Goal: Navigation & Orientation: Find specific page/section

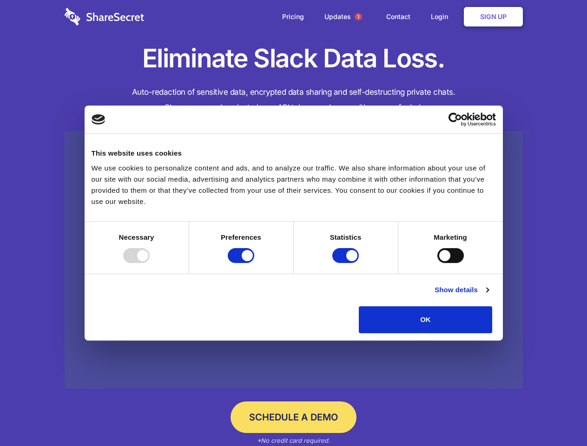
click at [150, 263] on div at bounding box center [136, 255] width 26 height 15
click at [254, 263] on input "Preferences" at bounding box center [241, 255] width 26 height 15
checkbox input "false"
click at [346, 263] on input "Statistics" at bounding box center [345, 255] width 26 height 15
checkbox input "false"
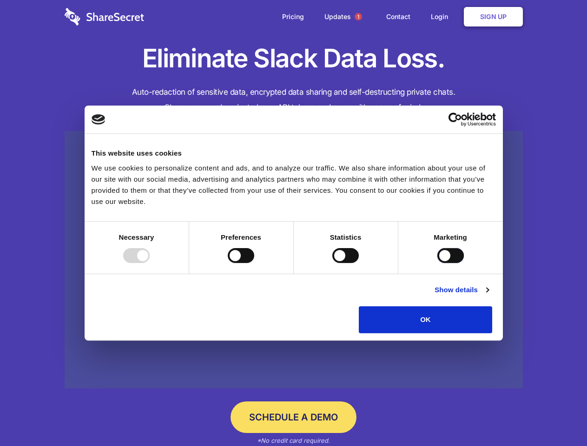
click at [437, 263] on input "Marketing" at bounding box center [450, 255] width 26 height 15
checkbox input "true"
click at [488, 295] on link "Show details" at bounding box center [461, 289] width 54 height 11
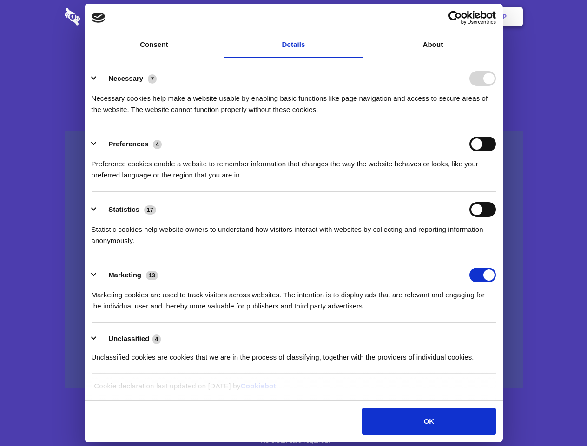
click at [496, 126] on li "Necessary 7 Necessary cookies help make a website usable by enabling basic func…" at bounding box center [293, 93] width 404 height 65
click at [358, 17] on span "1" at bounding box center [357, 16] width 7 height 7
